Goal: Task Accomplishment & Management: Manage account settings

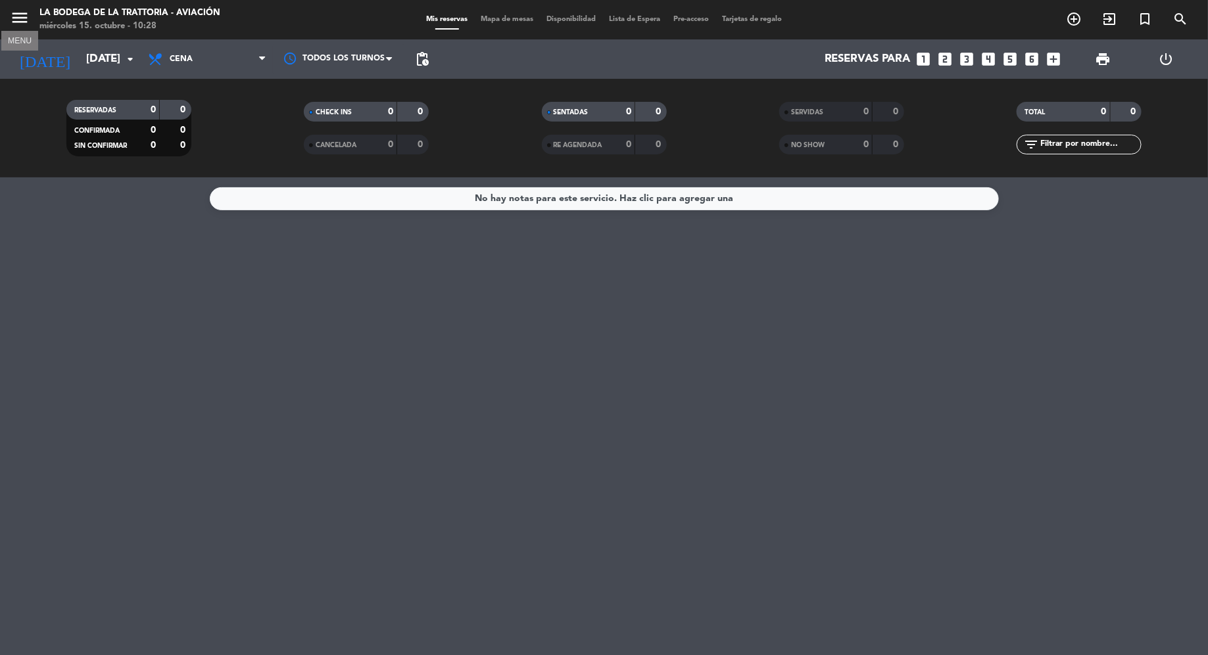
click at [12, 18] on icon "menu" at bounding box center [20, 18] width 20 height 20
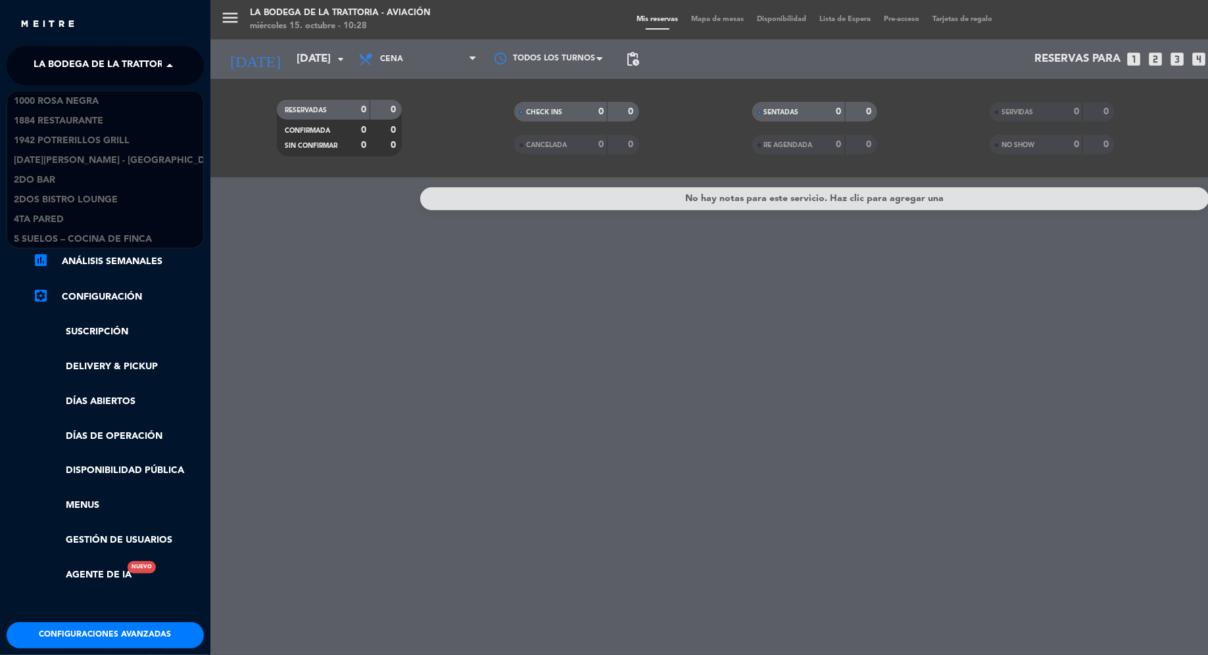
click at [169, 75] on span at bounding box center [173, 66] width 22 height 28
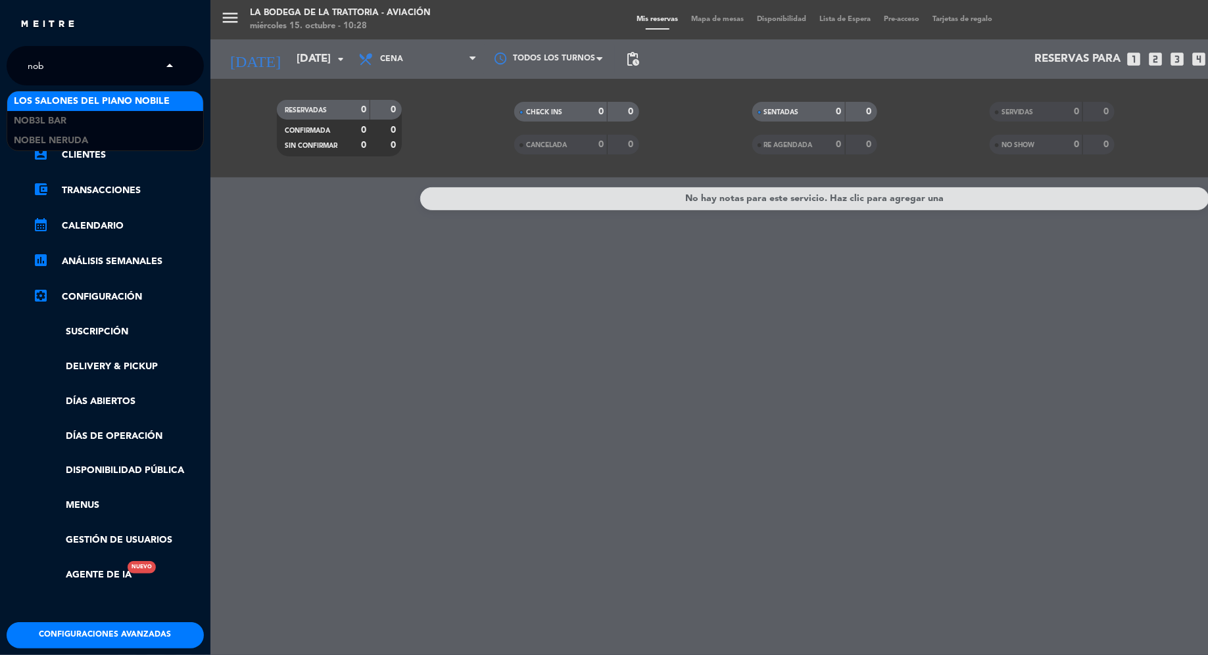
type input "nobe"
click at [117, 97] on div "Nobel Neruda" at bounding box center [105, 101] width 196 height 20
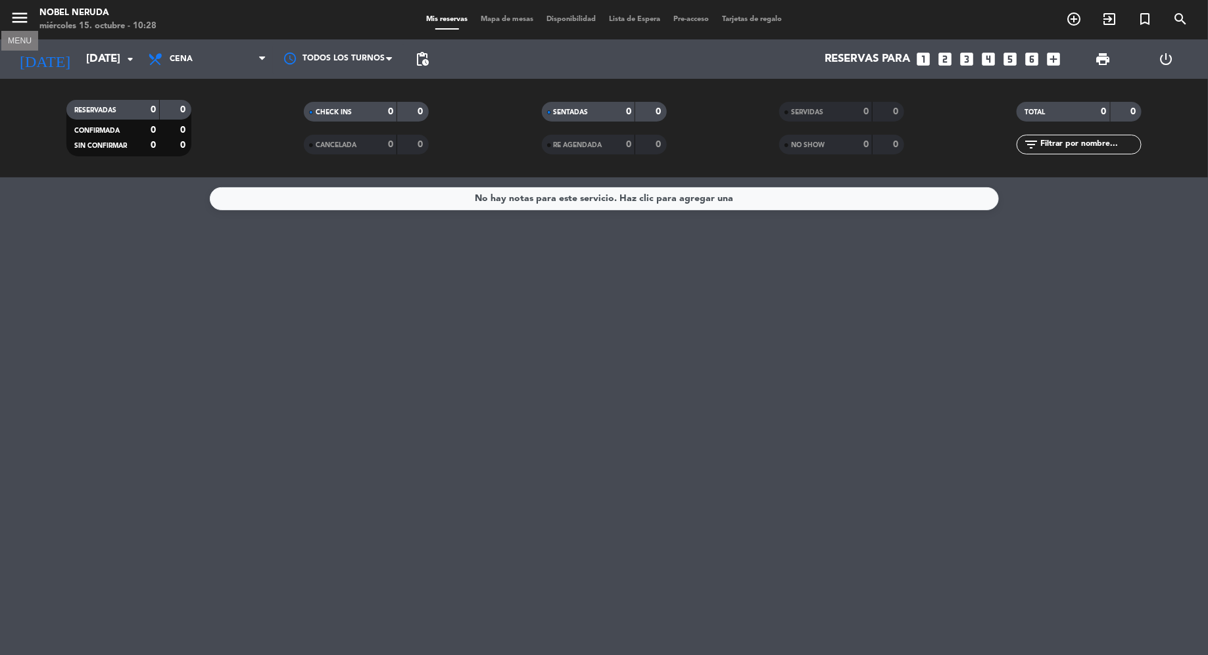
click at [17, 14] on icon "menu" at bounding box center [20, 18] width 20 height 20
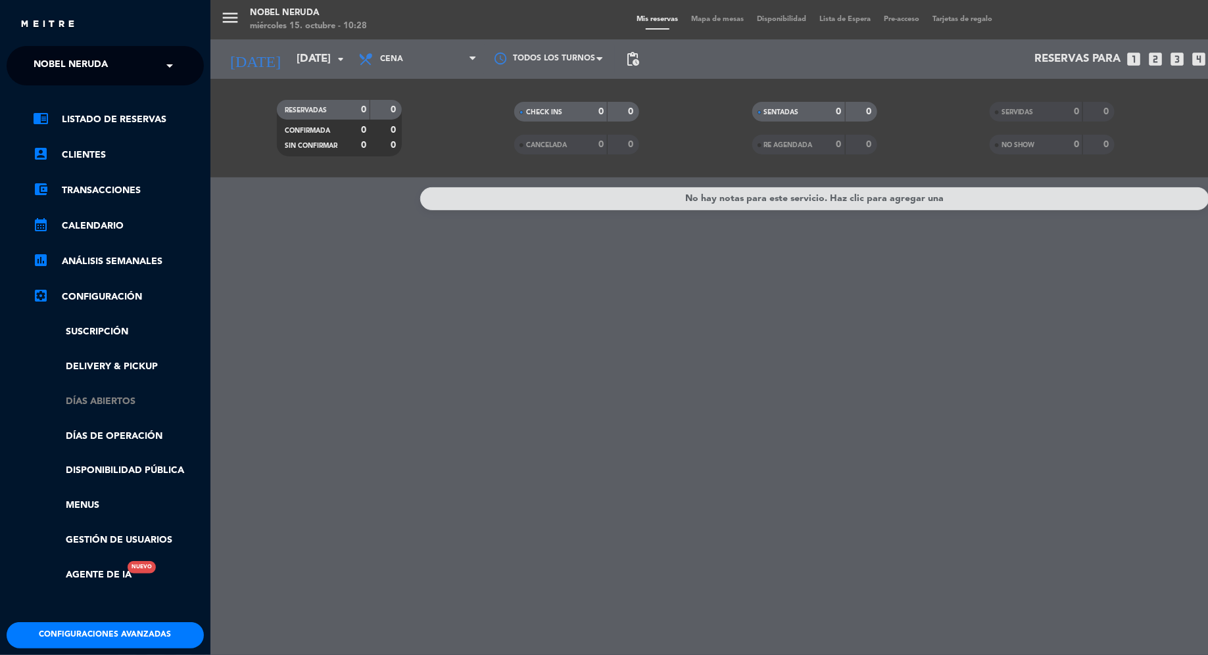
click at [108, 401] on link "Días abiertos" at bounding box center [118, 401] width 171 height 15
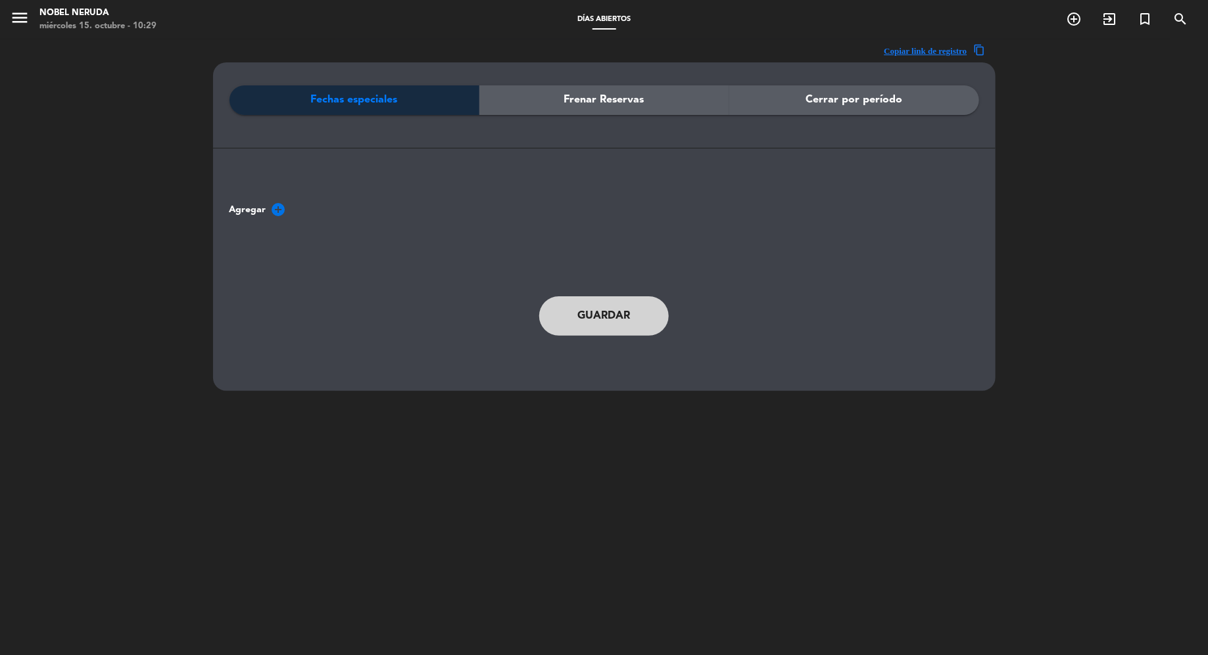
click at [599, 106] on span "Frenar Reservas" at bounding box center [604, 99] width 80 height 17
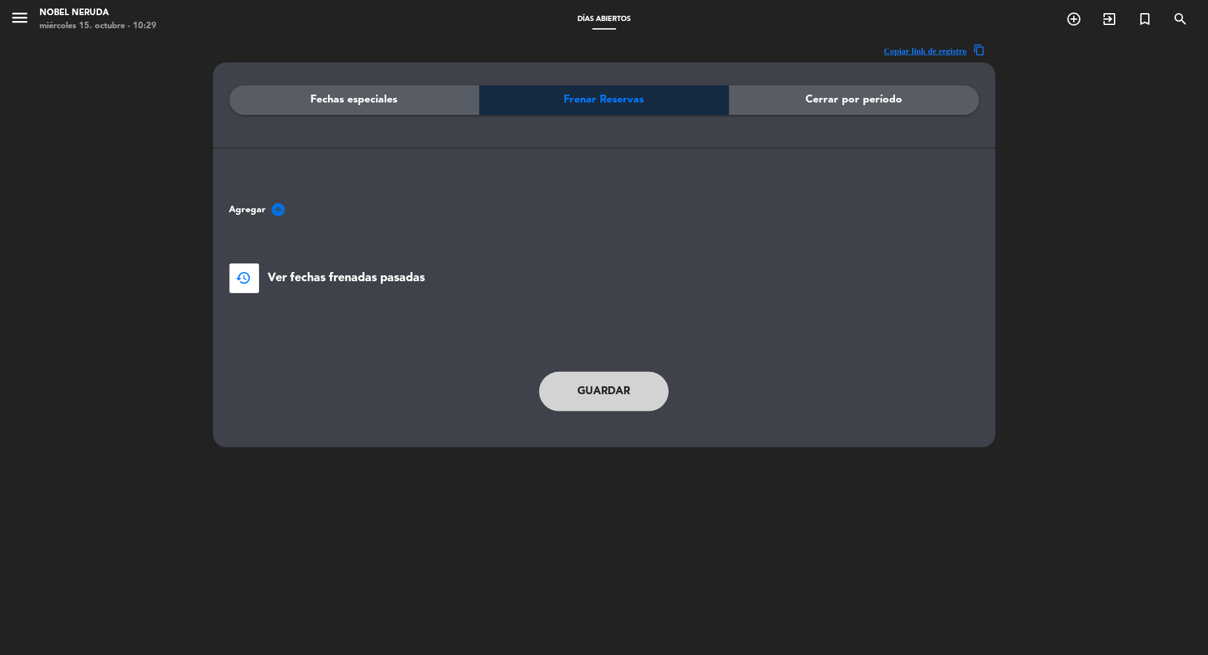
click at [782, 93] on div "Cerrar por período" at bounding box center [854, 100] width 250 height 30
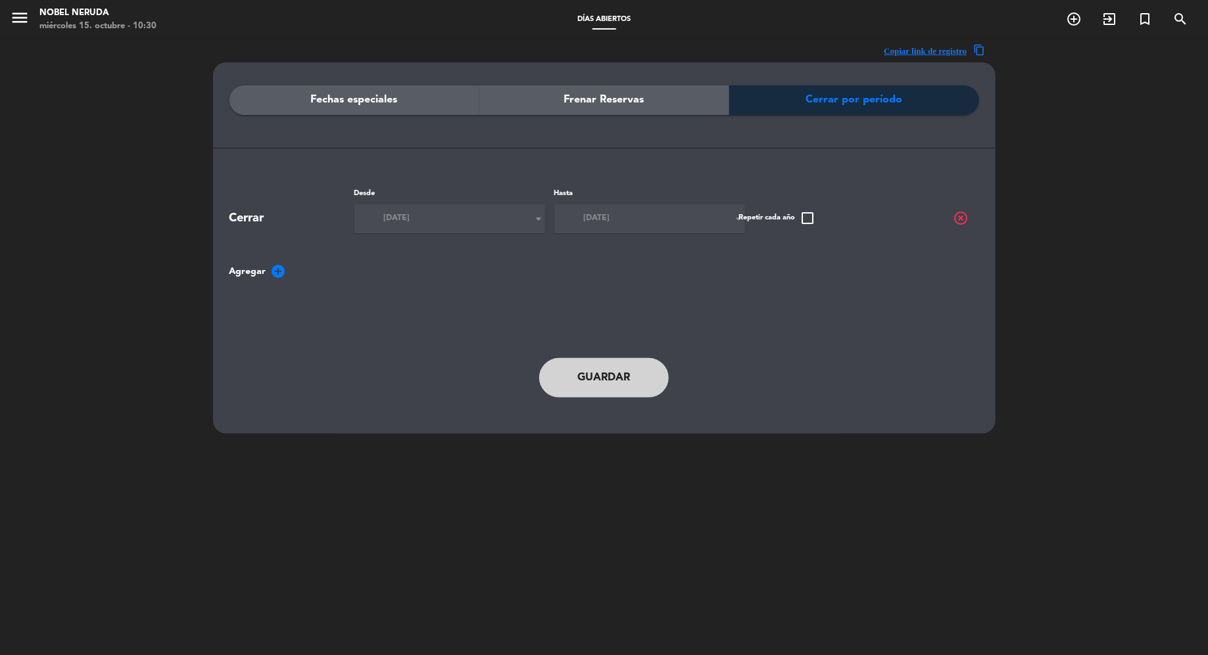
click at [364, 101] on span "Fechas especiales" at bounding box center [354, 99] width 87 height 17
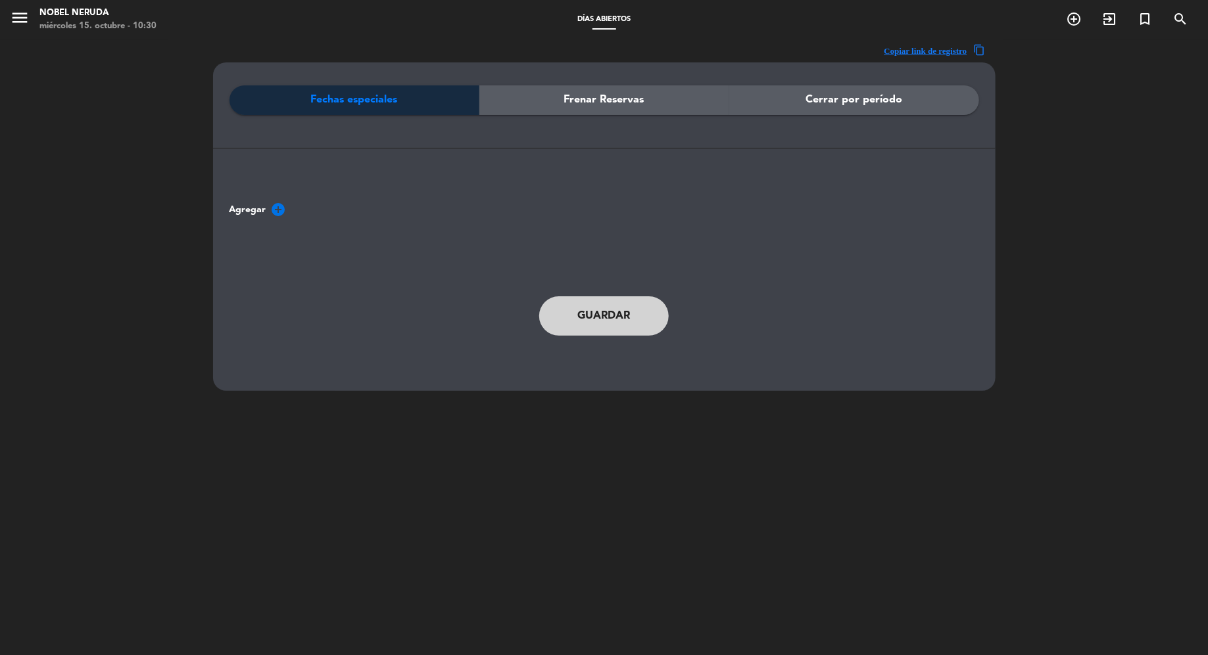
click at [607, 103] on span "Frenar Reservas" at bounding box center [604, 99] width 80 height 17
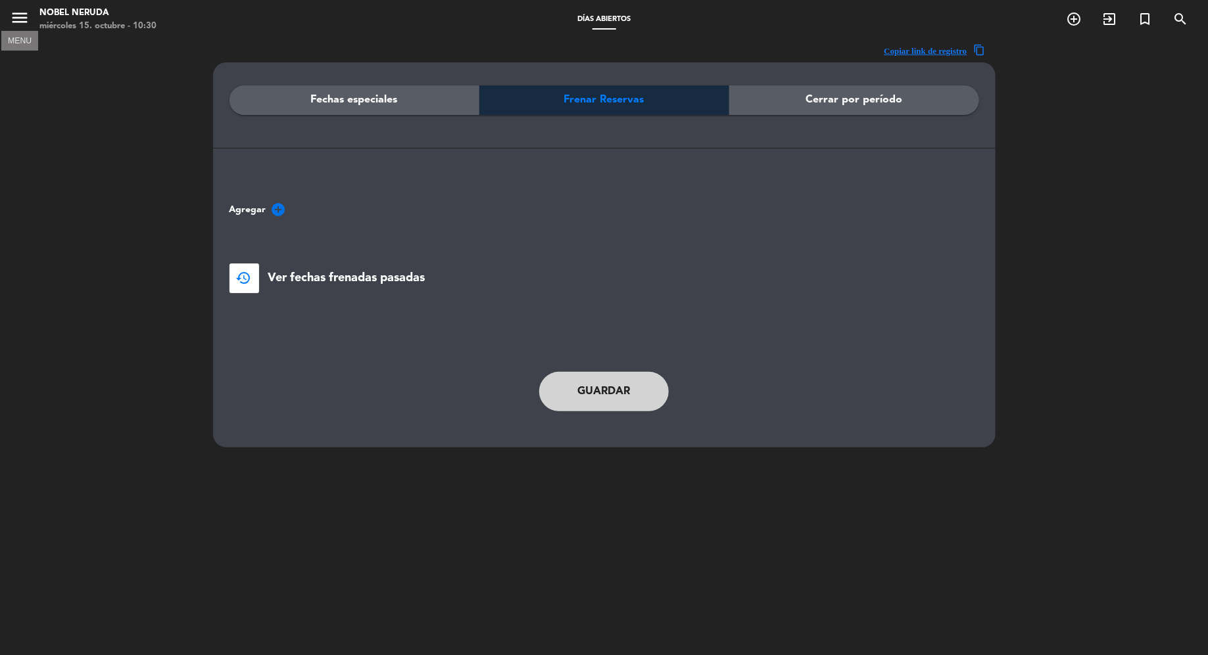
click at [23, 9] on icon "menu" at bounding box center [20, 18] width 20 height 20
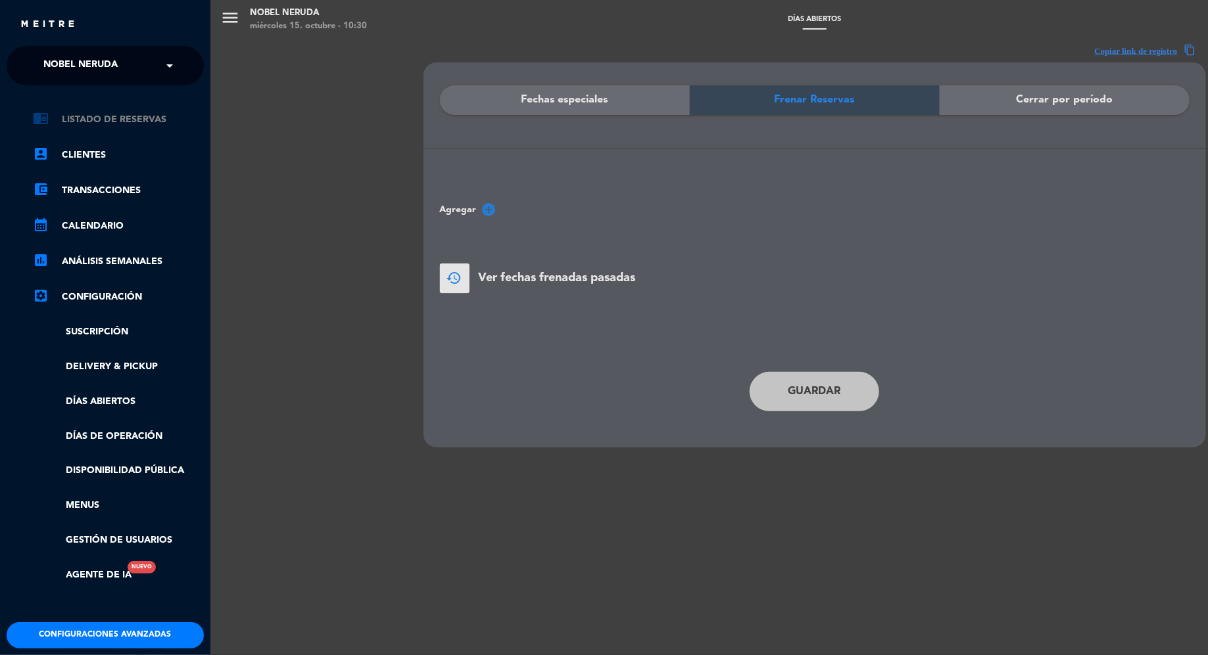
click at [110, 119] on link "chrome_reader_mode Listado de Reservas" at bounding box center [118, 120] width 171 height 16
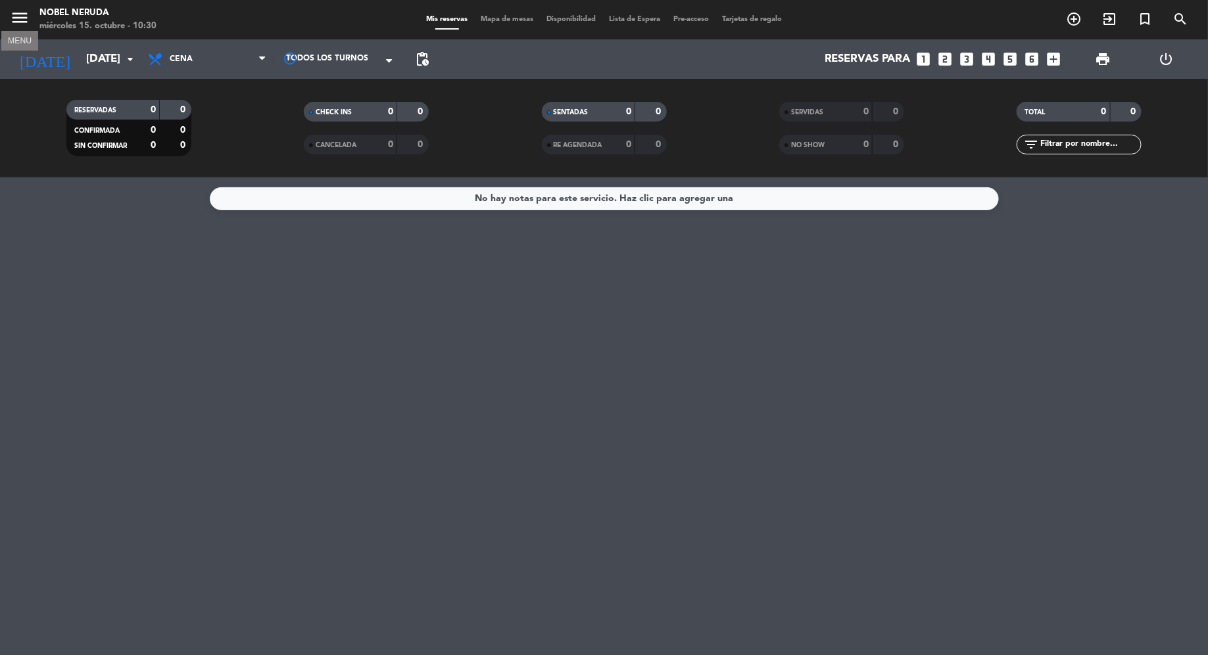
click at [20, 20] on icon "menu" at bounding box center [20, 18] width 20 height 20
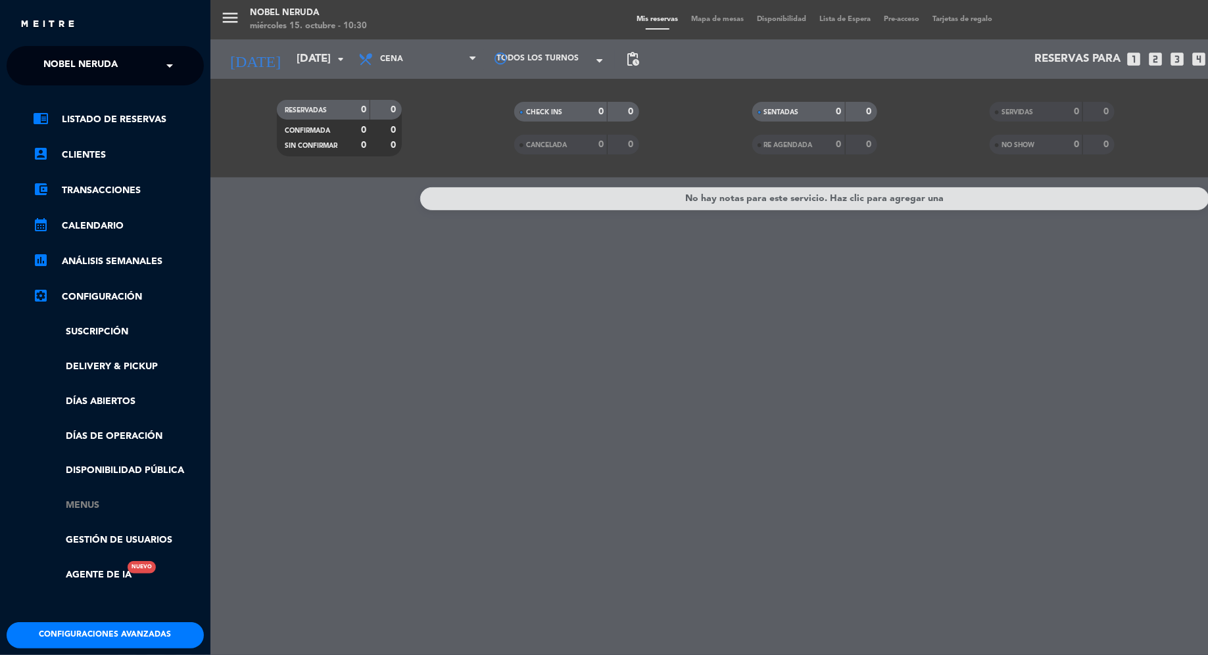
click at [97, 503] on link "Menus" at bounding box center [118, 505] width 171 height 15
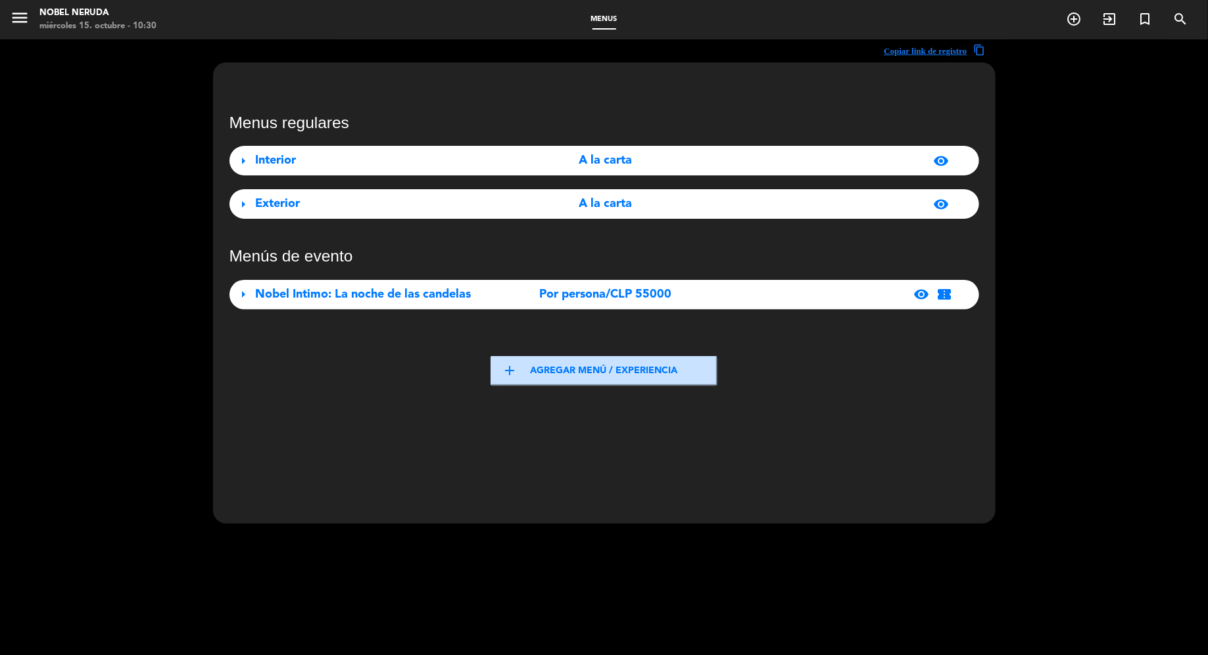
click at [344, 162] on div "Interior" at bounding box center [372, 160] width 233 height 19
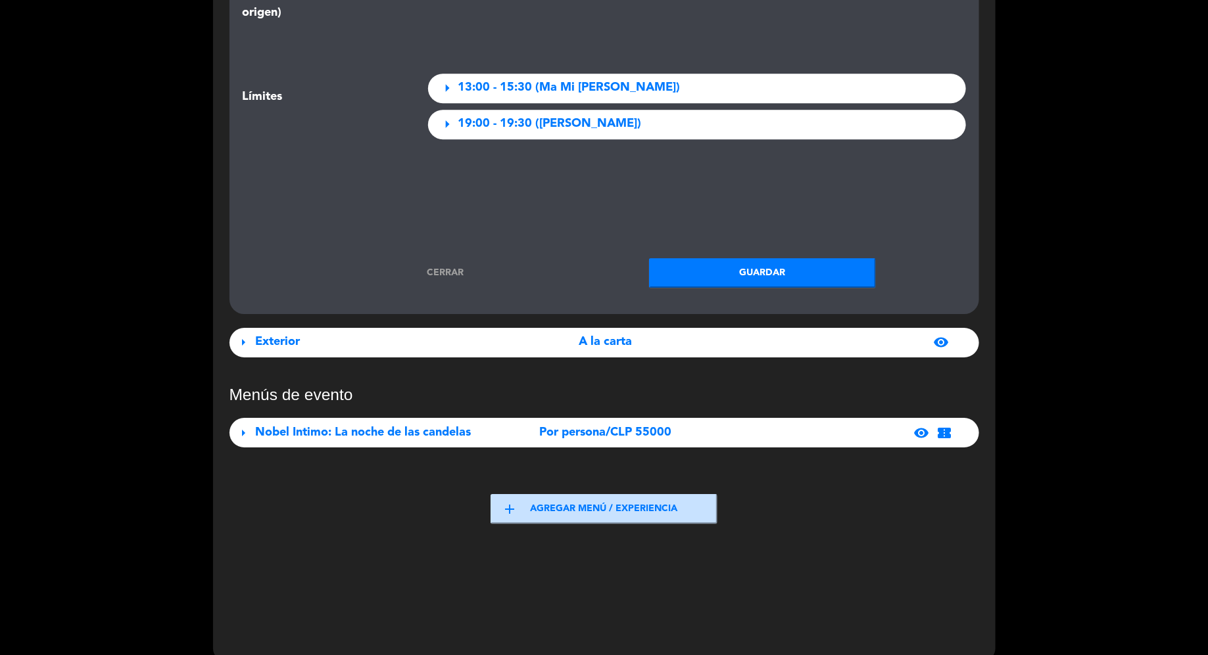
scroll to position [1897, 0]
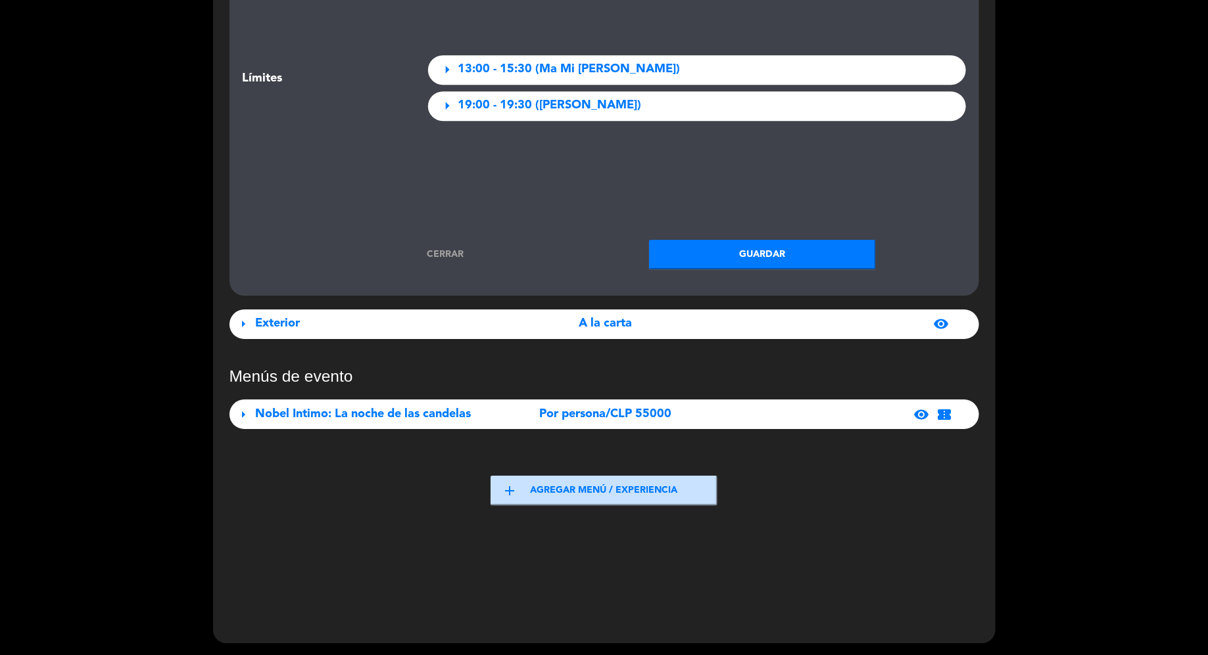
click at [452, 249] on link "Cerrar" at bounding box center [445, 254] width 227 height 15
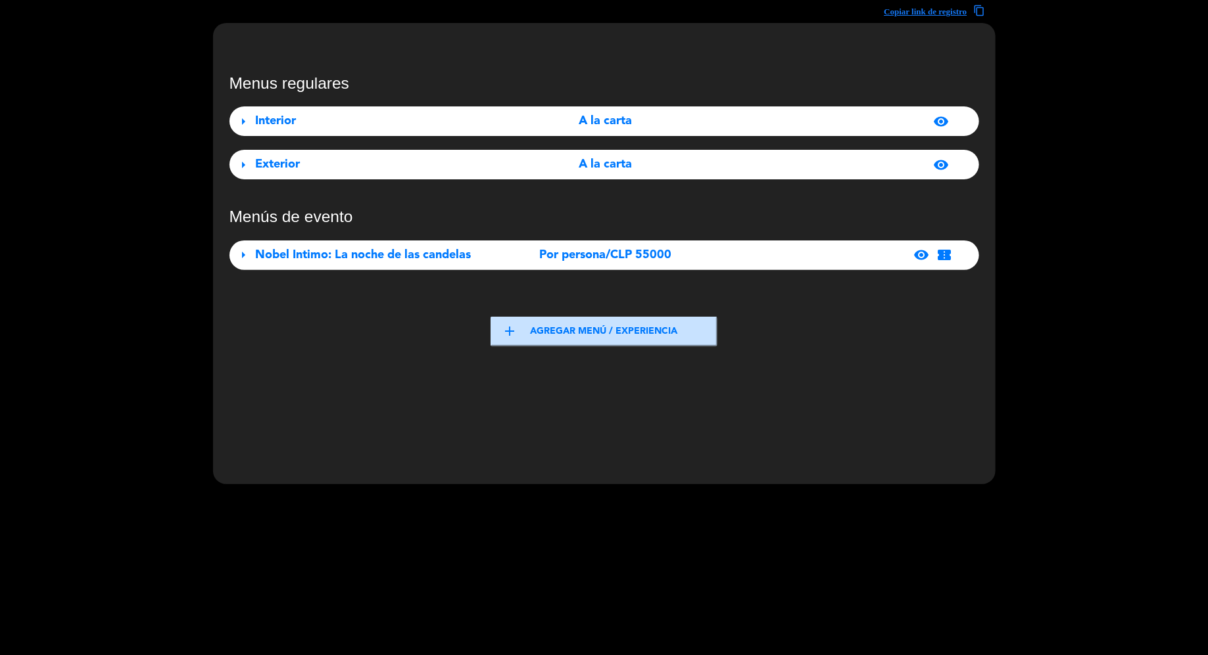
click at [325, 254] on span "Nobel Intimo: La noche de las candelas" at bounding box center [364, 255] width 216 height 12
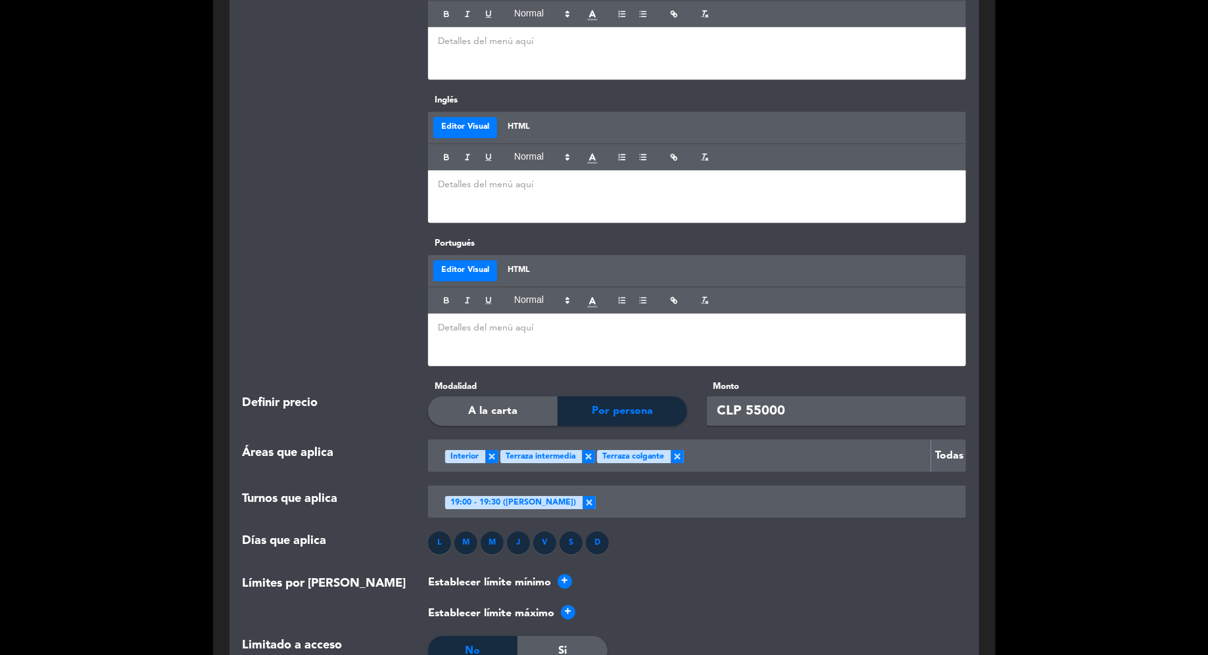
scroll to position [1697, 0]
